Goal: Answer question/provide support: Share knowledge or assist other users

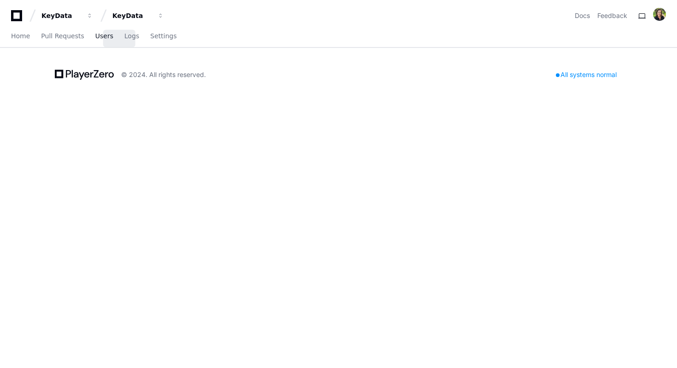
click at [113, 39] on span "Users" at bounding box center [104, 36] width 18 height 6
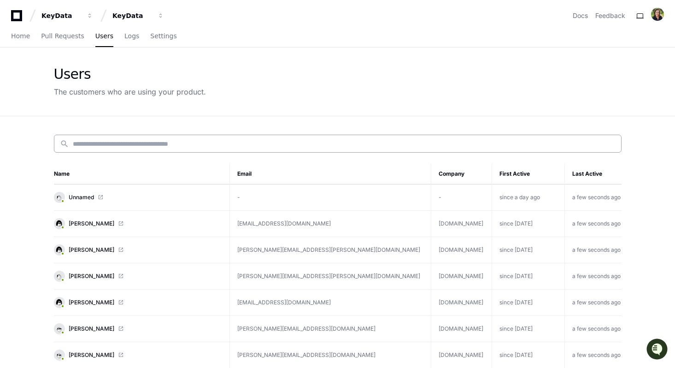
click at [137, 148] on input at bounding box center [344, 143] width 543 height 9
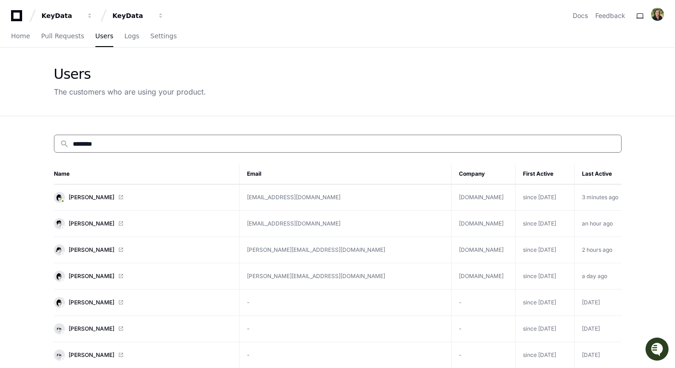
type input "********"
click at [69, 227] on span "[PERSON_NAME]" at bounding box center [92, 223] width 46 height 7
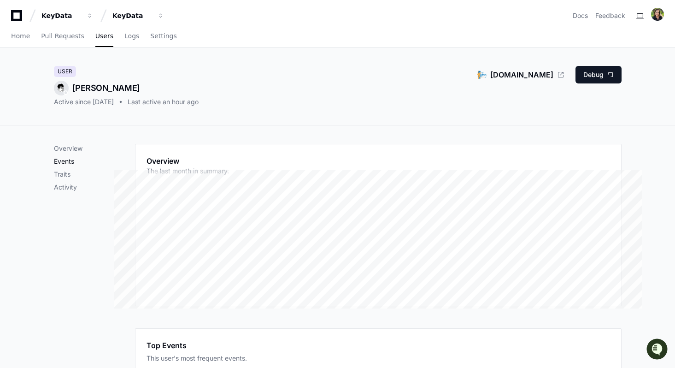
click at [54, 166] on p "Events" at bounding box center [94, 161] width 81 height 9
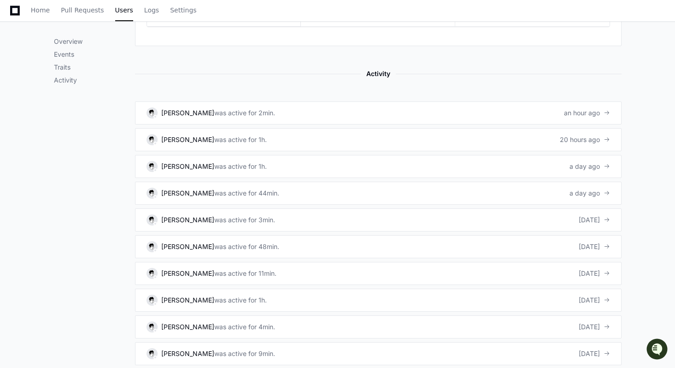
scroll to position [645, 0]
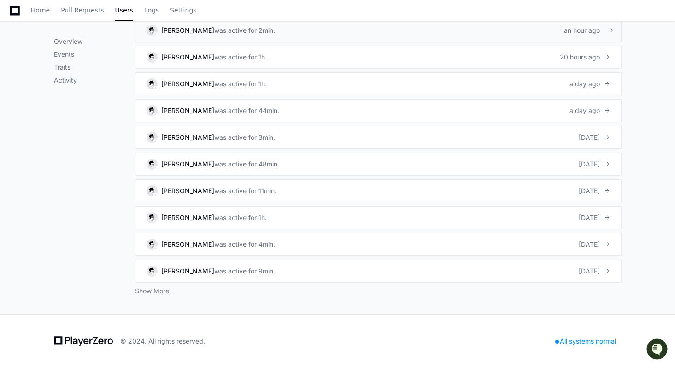
click at [329, 42] on link "Jennifer Coulbourn was active for 2min. an hour ago" at bounding box center [378, 30] width 486 height 23
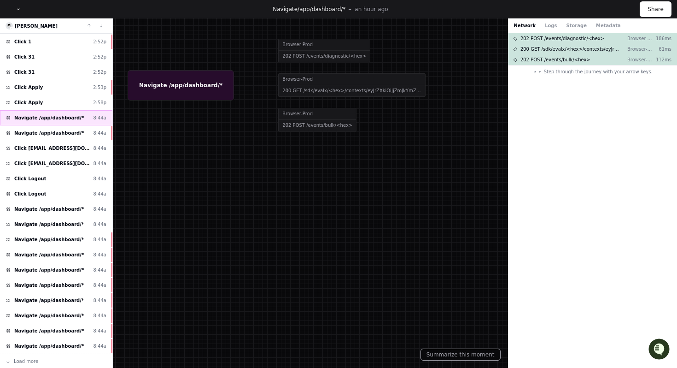
scroll to position [183, 0]
click at [51, 136] on span "Navigate /app/dashboard/*" at bounding box center [49, 132] width 70 height 7
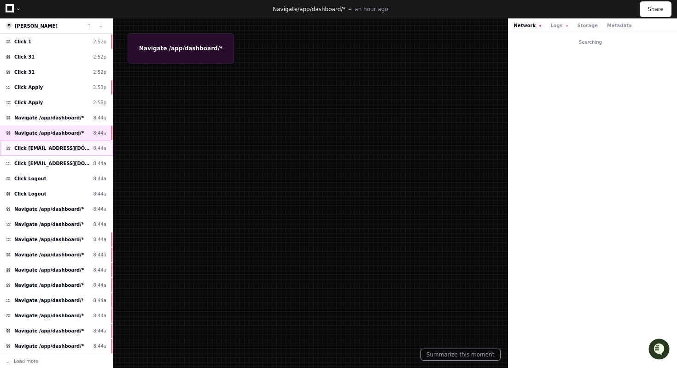
click at [51, 152] on span "Click [EMAIL_ADDRESS][DOMAIN_NAME]" at bounding box center [51, 148] width 75 height 7
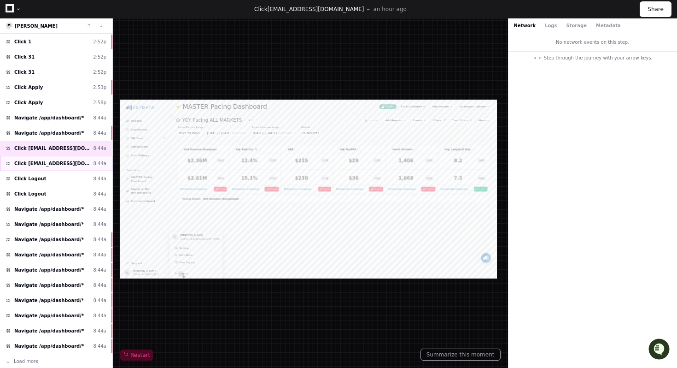
click at [51, 167] on span "Click [EMAIL_ADDRESS][DOMAIN_NAME]" at bounding box center [51, 163] width 75 height 7
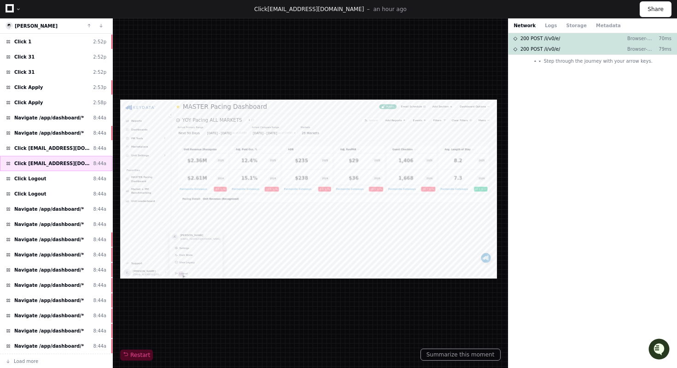
scroll to position [253, 0]
click at [52, 212] on span "Navigate /app/dashboard/*" at bounding box center [49, 208] width 70 height 7
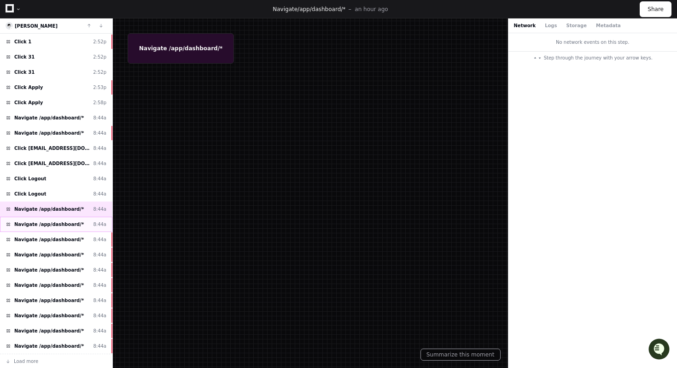
click at [50, 228] on span "Navigate /app/dashboard/*" at bounding box center [49, 224] width 70 height 7
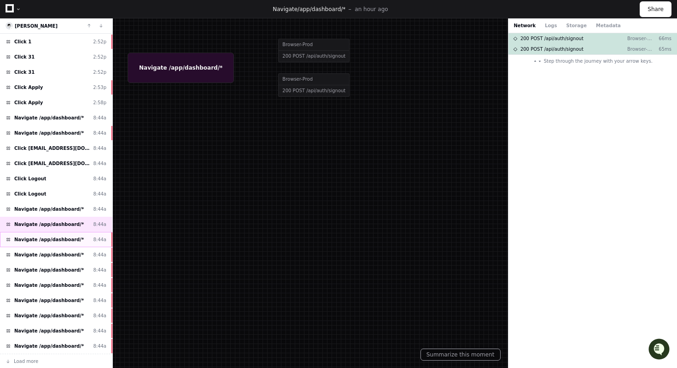
click at [52, 243] on span "Navigate /app/dashboard/*" at bounding box center [49, 239] width 70 height 7
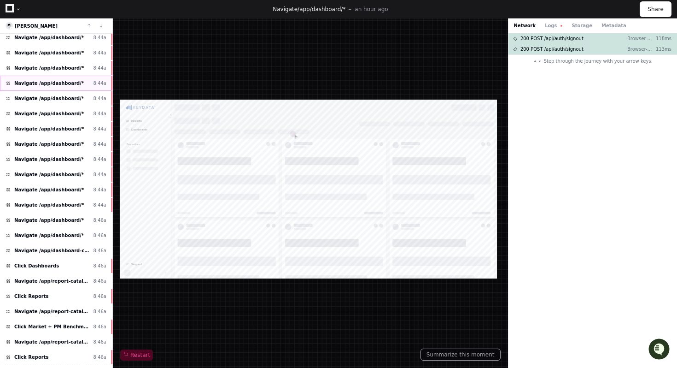
scroll to position [344, 0]
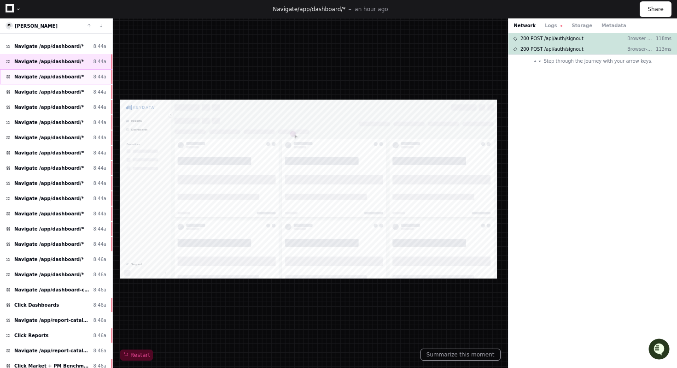
click at [59, 80] on span "Navigate /app/dashboard/*" at bounding box center [49, 76] width 70 height 7
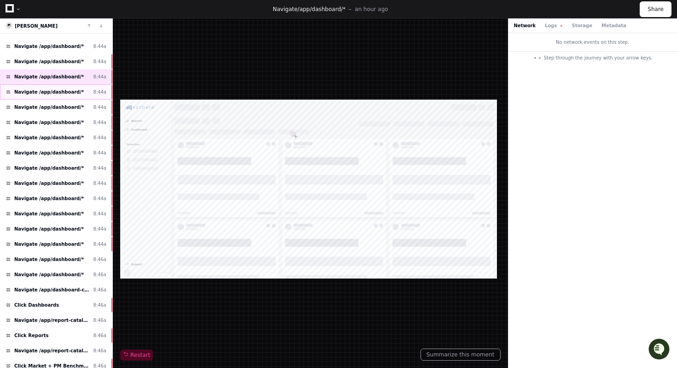
click at [63, 95] on span "Navigate /app/dashboard/*" at bounding box center [49, 91] width 70 height 7
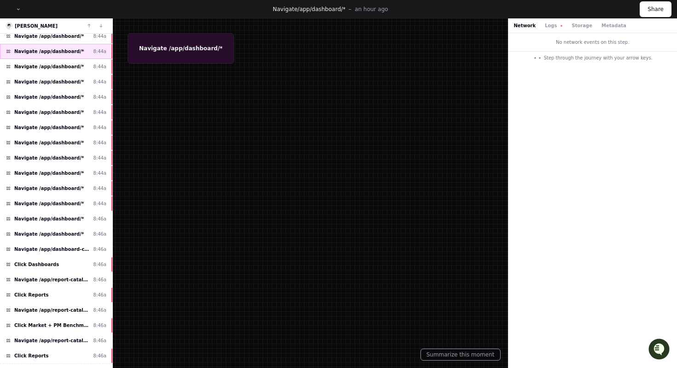
scroll to position [527, 0]
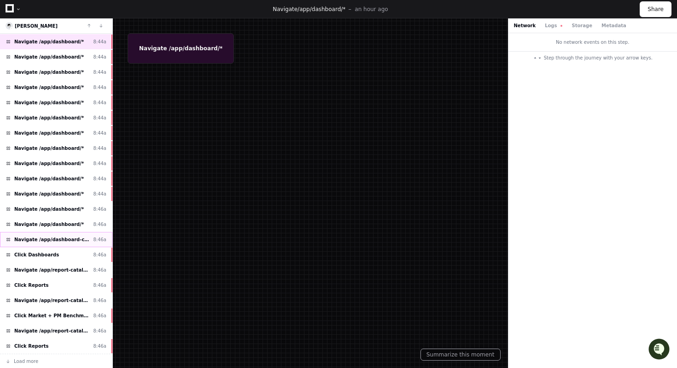
click at [50, 243] on span "Navigate /app/dashboard-catalog (Dashboards)" at bounding box center [51, 239] width 75 height 7
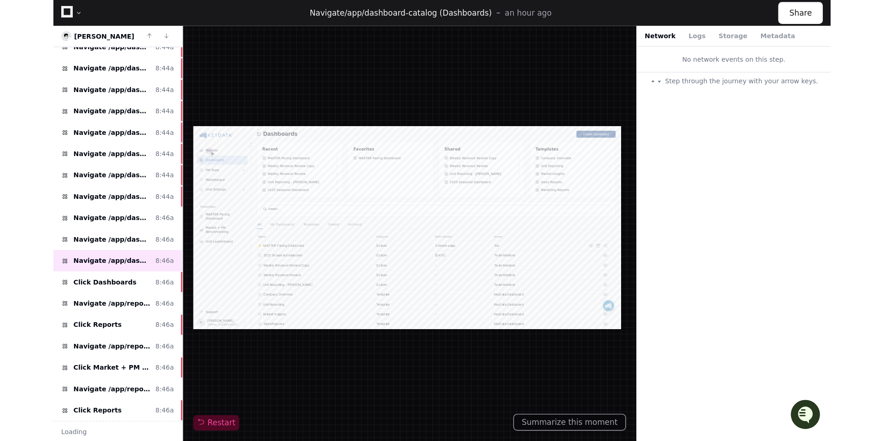
scroll to position [517, 0]
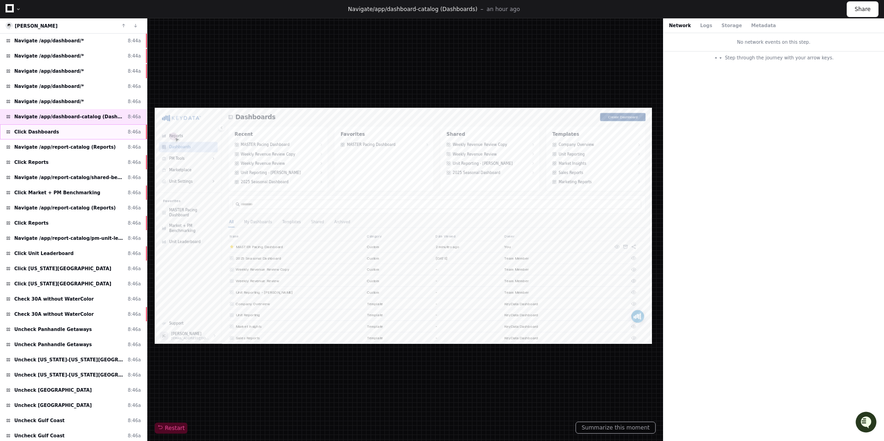
click at [59, 135] on span "Click Dashboards" at bounding box center [36, 132] width 45 height 7
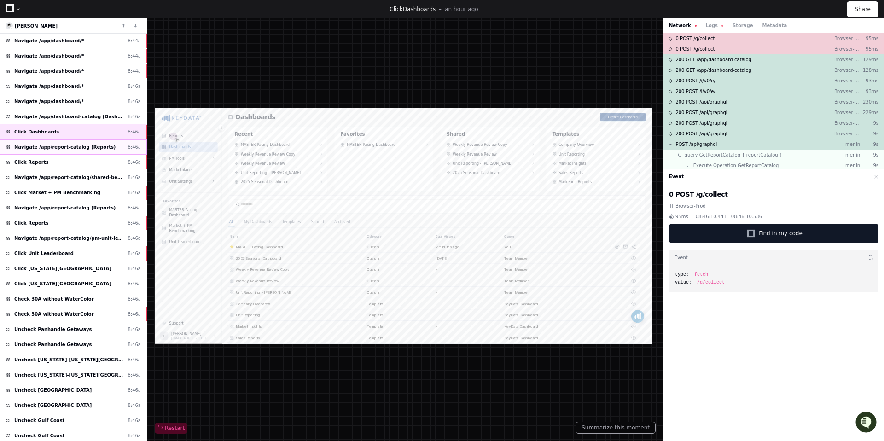
click at [61, 151] on span "Navigate /app/report-catalog (Reports)" at bounding box center [64, 147] width 101 height 7
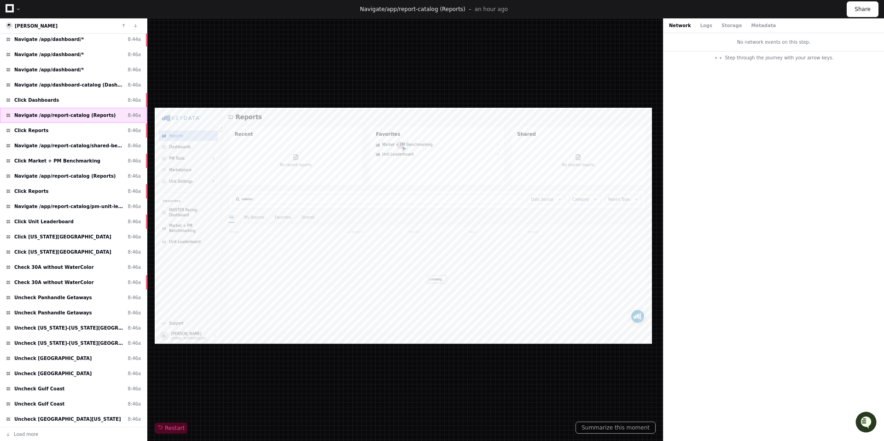
scroll to position [635, 0]
click at [75, 138] on div "Click Reports 8:46a" at bounding box center [73, 130] width 147 height 15
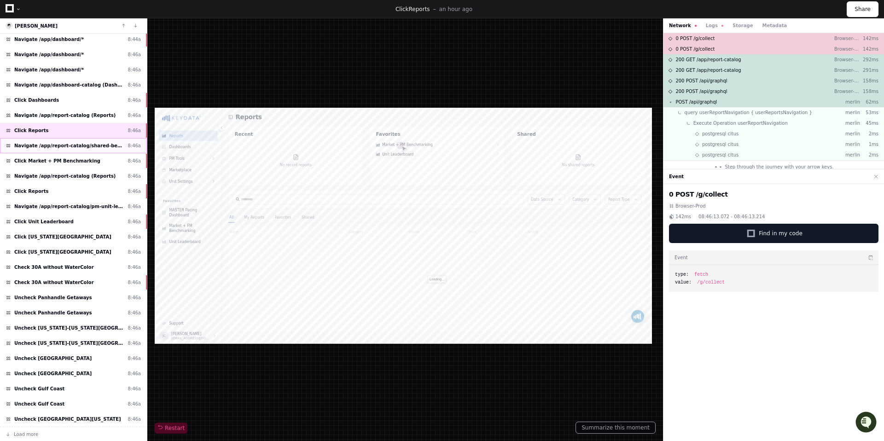
click at [73, 149] on span "Navigate /app/report-catalog/shared-benchmarking-directandpm (Market + PM Bench…" at bounding box center [69, 145] width 110 height 7
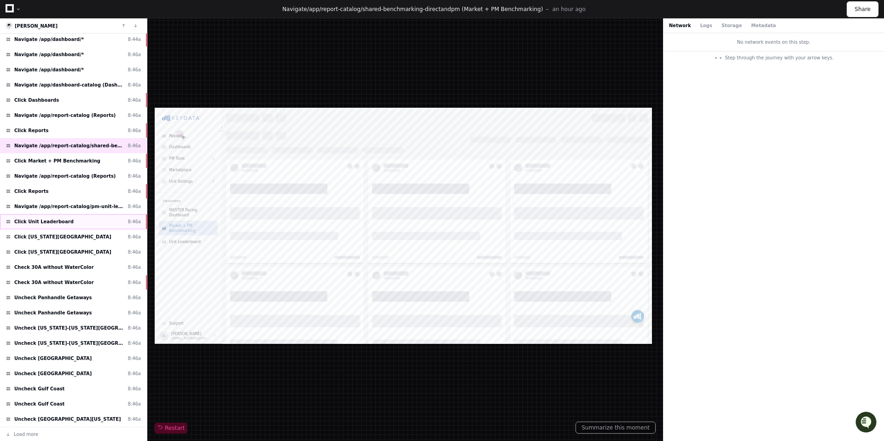
click at [66, 225] on span "Click Unit Leaderboard" at bounding box center [43, 221] width 59 height 7
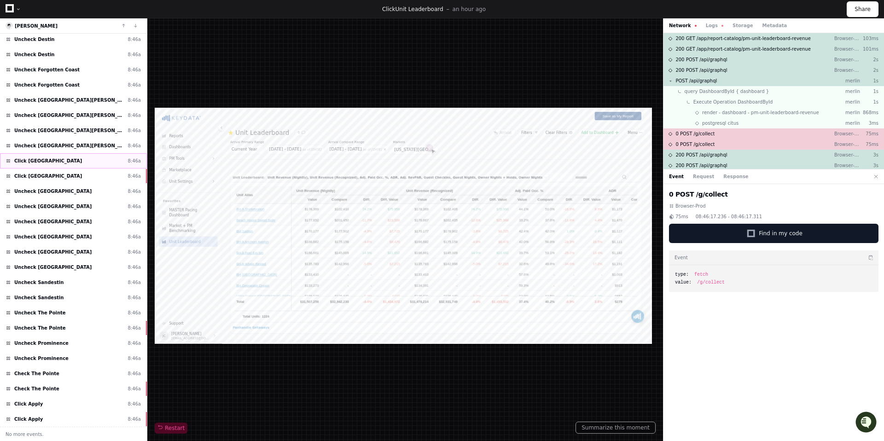
scroll to position [1434, 0]
click at [69, 340] on span "Uncheck Prominence" at bounding box center [41, 343] width 54 height 7
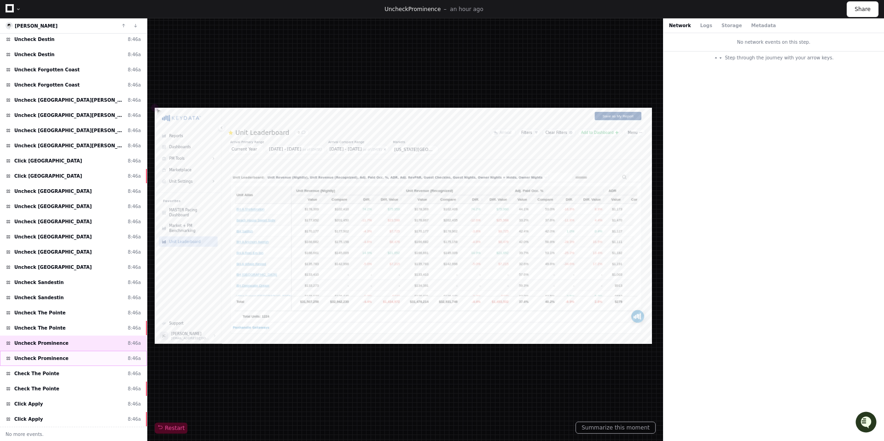
click at [54, 355] on span "Uncheck Prominence" at bounding box center [41, 358] width 54 height 7
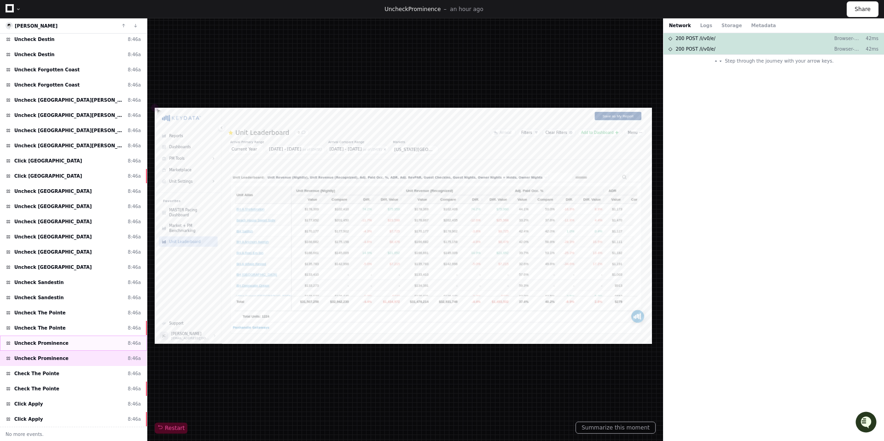
click at [54, 336] on div "Uncheck Prominence 8:46a" at bounding box center [73, 343] width 147 height 15
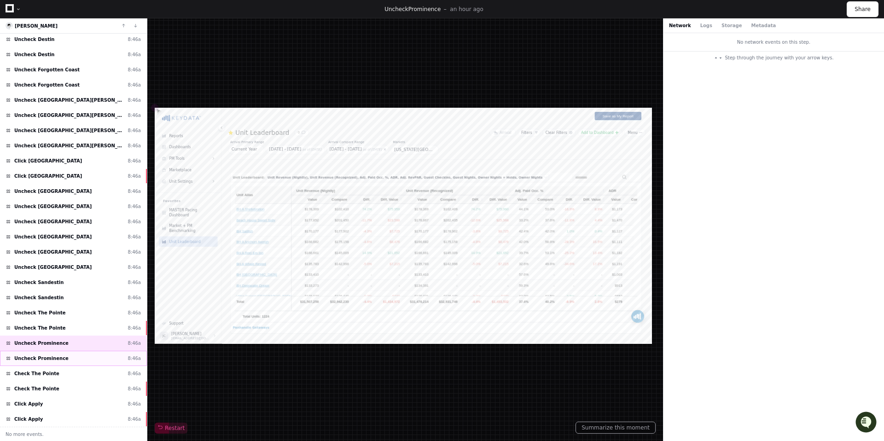
click at [57, 355] on span "Uncheck Prominence" at bounding box center [41, 358] width 54 height 7
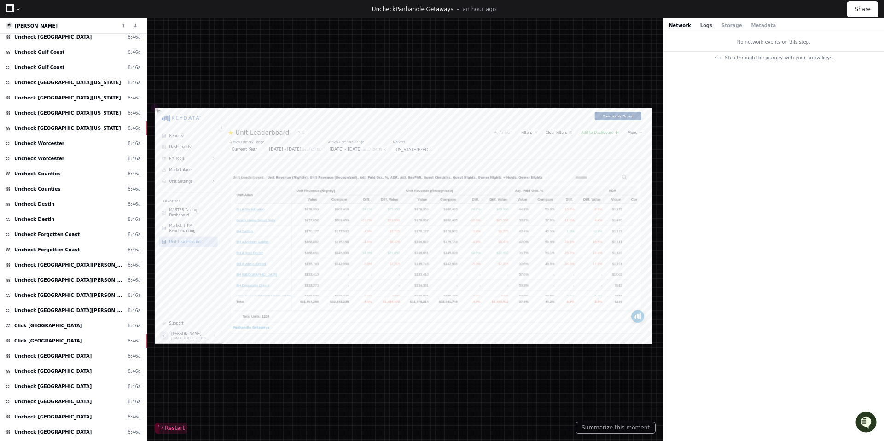
click at [713, 29] on button "Logs" at bounding box center [707, 25] width 12 height 7
click at [742, 29] on button "Storage" at bounding box center [732, 25] width 20 height 7
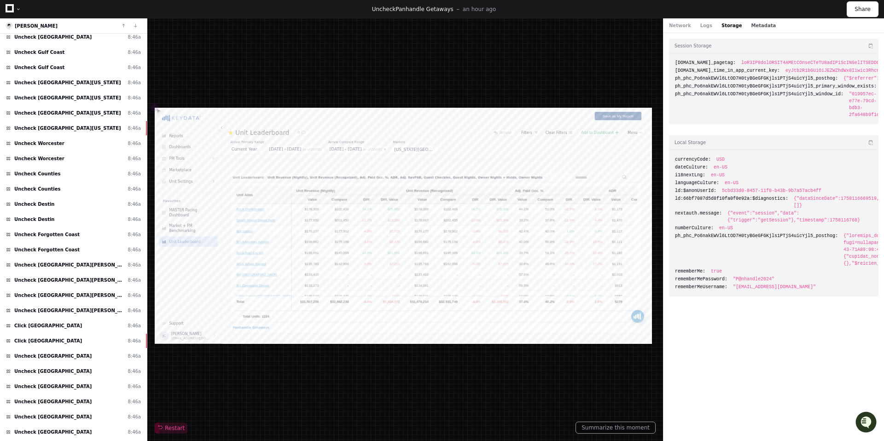
click at [776, 29] on button "Metadata" at bounding box center [763, 25] width 25 height 7
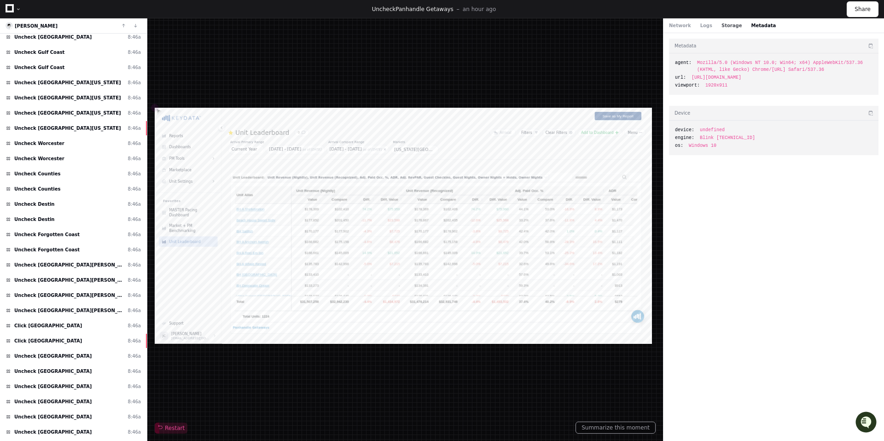
click at [742, 29] on button "Storage" at bounding box center [732, 25] width 20 height 7
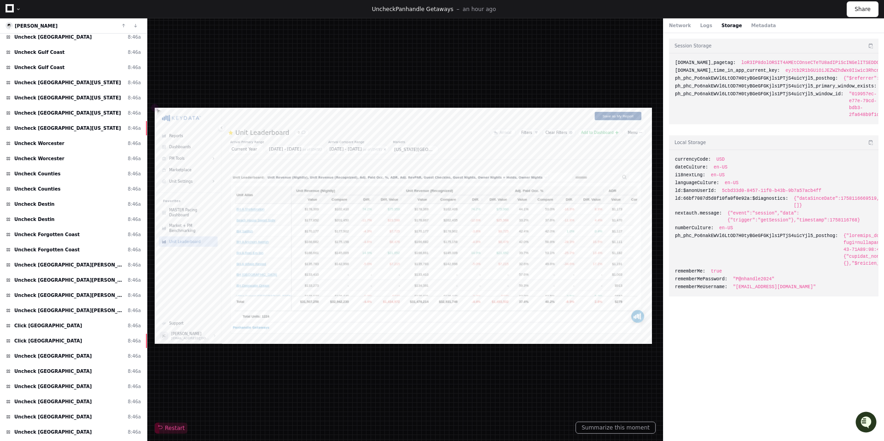
click at [70, 10] on span "Uncheck [US_STATE]-[US_STATE][GEOGRAPHIC_DATA]" at bounding box center [69, 6] width 110 height 7
click at [76, 25] on span "Uncheck [GEOGRAPHIC_DATA]" at bounding box center [52, 21] width 77 height 7
click at [76, 41] on span "Uncheck [GEOGRAPHIC_DATA]" at bounding box center [52, 37] width 77 height 7
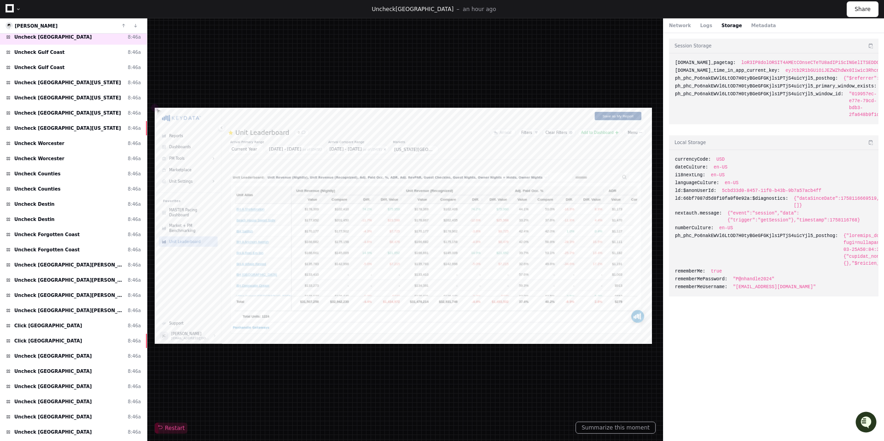
click at [721, 29] on div "Network Logs Storage Metadata" at bounding box center [722, 25] width 107 height 7
click at [713, 29] on button "Logs" at bounding box center [707, 25] width 12 height 7
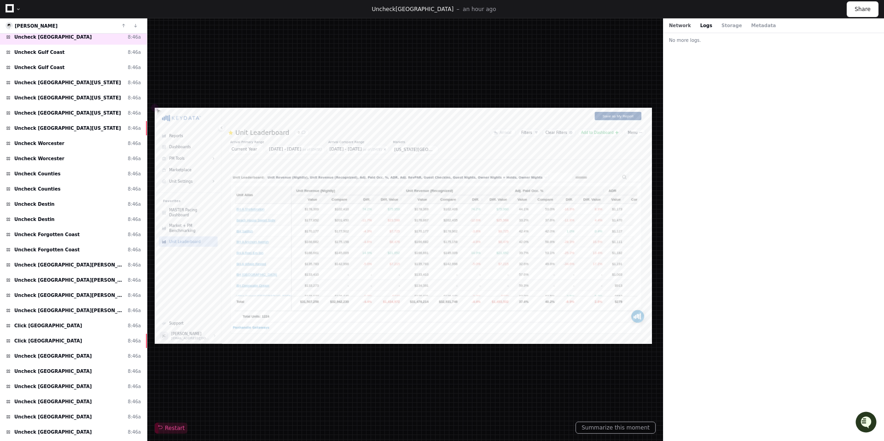
click at [683, 29] on button "Network" at bounding box center [680, 25] width 22 height 7
click at [601, 424] on button "Summarize this moment" at bounding box center [616, 428] width 80 height 12
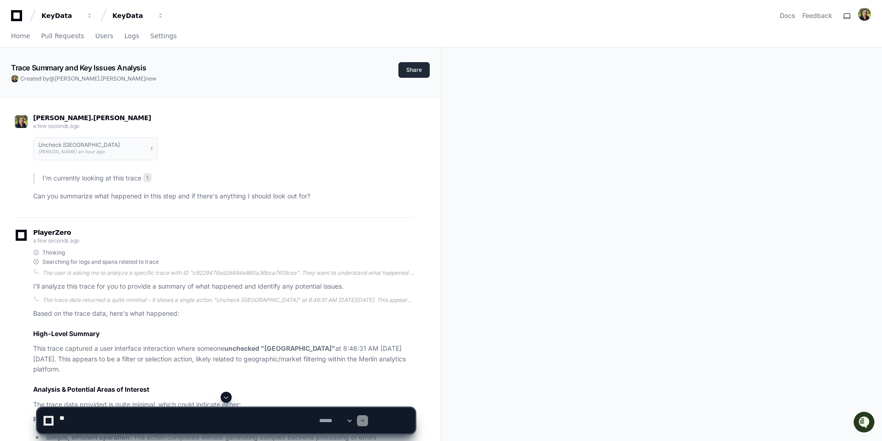
click at [408, 78] on button "Share" at bounding box center [413, 70] width 31 height 16
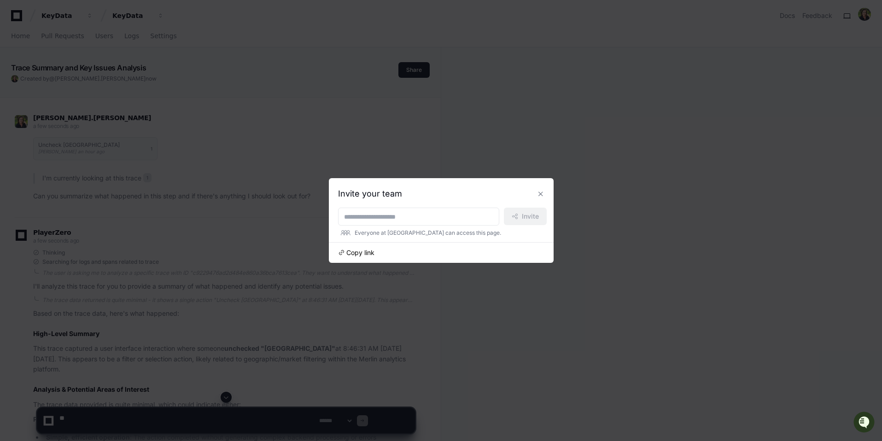
click at [346, 257] on span "Copy link" at bounding box center [360, 252] width 28 height 9
click at [379, 216] on input at bounding box center [418, 216] width 149 height 9
type input "*"
click at [548, 188] on button at bounding box center [540, 194] width 15 height 15
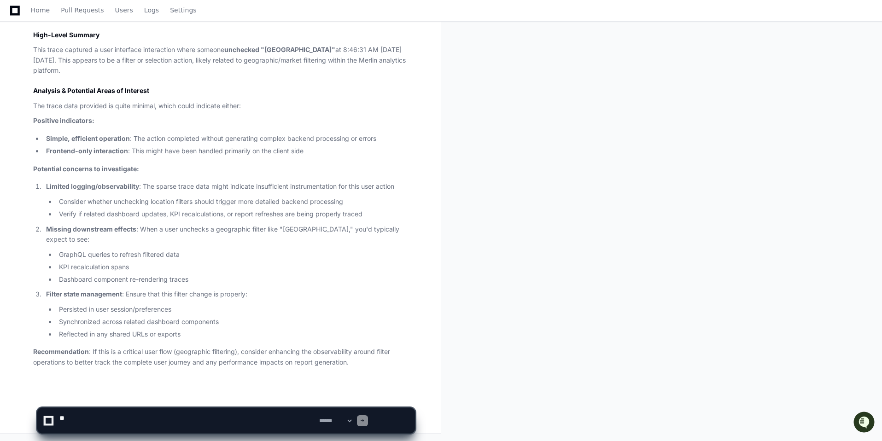
scroll to position [562, 0]
